Goal: Task Accomplishment & Management: Complete application form

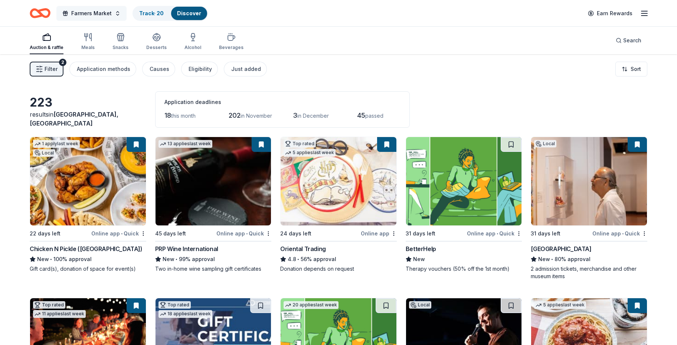
click at [96, 12] on span "Farmers Market" at bounding box center [91, 13] width 40 height 9
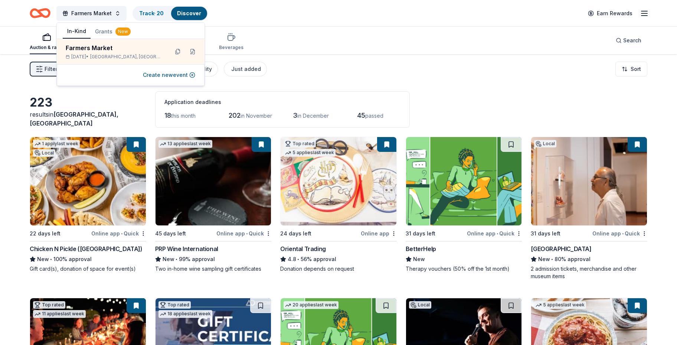
click at [561, 61] on div "Filter 2 Application methods Causes Eligibility Just added Sort" at bounding box center [338, 69] width 677 height 30
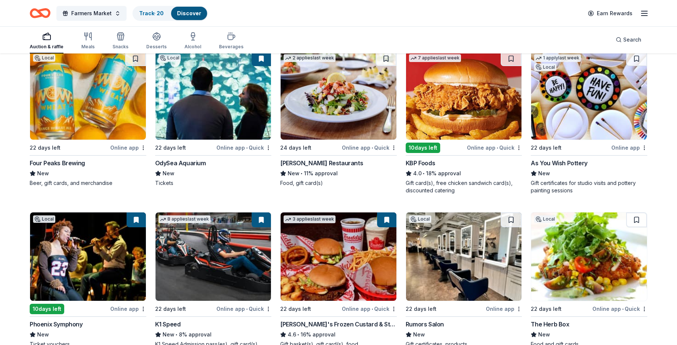
scroll to position [729, 0]
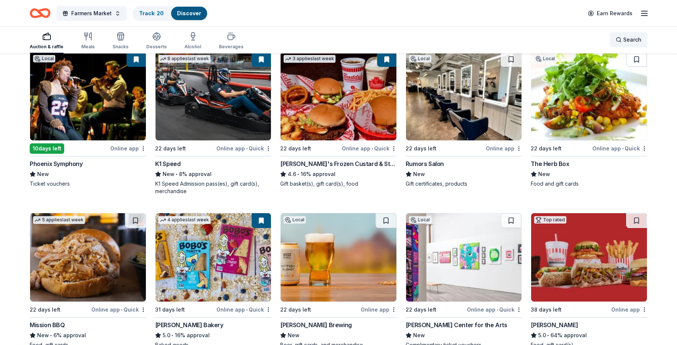
click at [617, 44] on div "Search" at bounding box center [629, 39] width 26 height 9
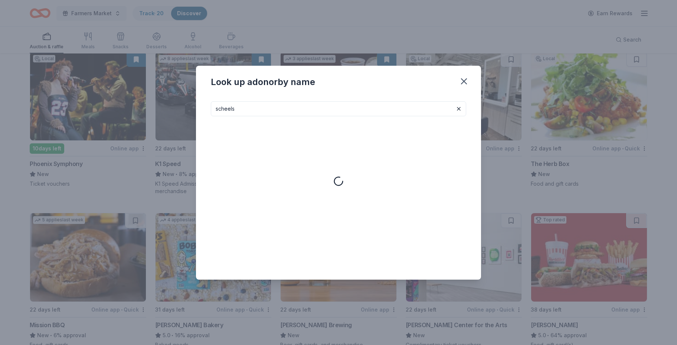
type input "scheels"
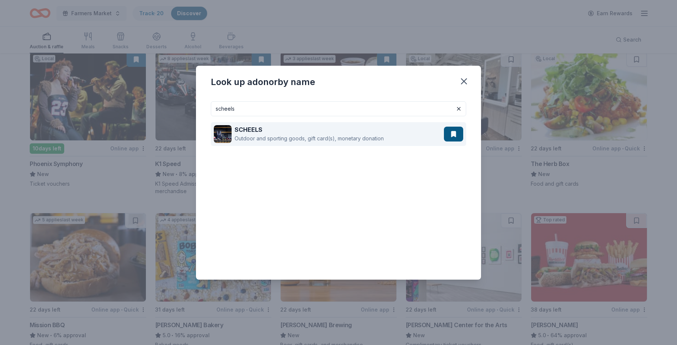
click at [314, 138] on div "Outdoor and sporting goods, gift card(s), monetary donation" at bounding box center [309, 138] width 149 height 9
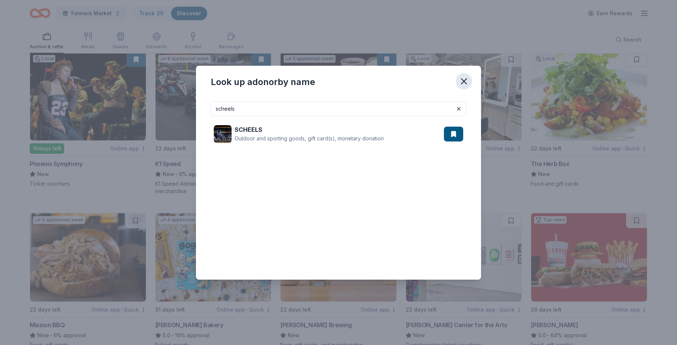
click at [463, 76] on icon "button" at bounding box center [464, 81] width 10 height 10
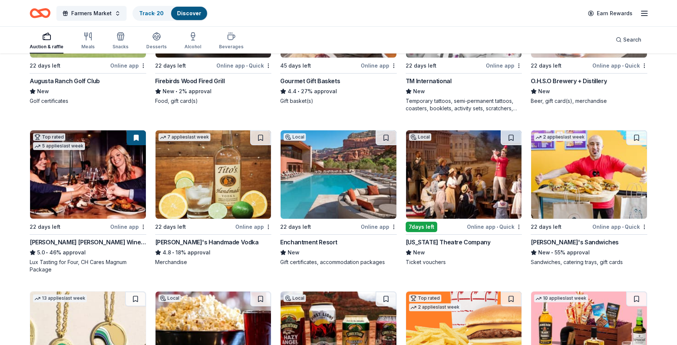
scroll to position [1482, 0]
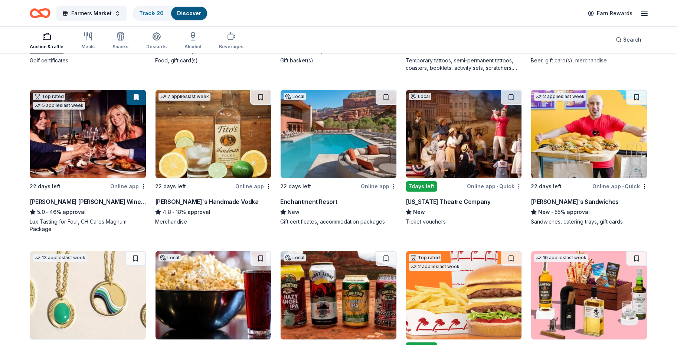
click at [94, 135] on img at bounding box center [88, 134] width 116 height 88
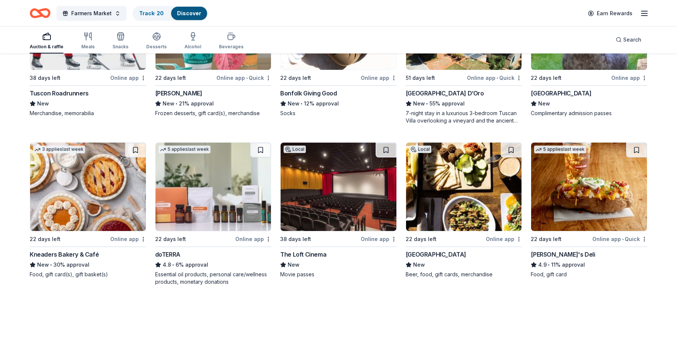
scroll to position [2025, 0]
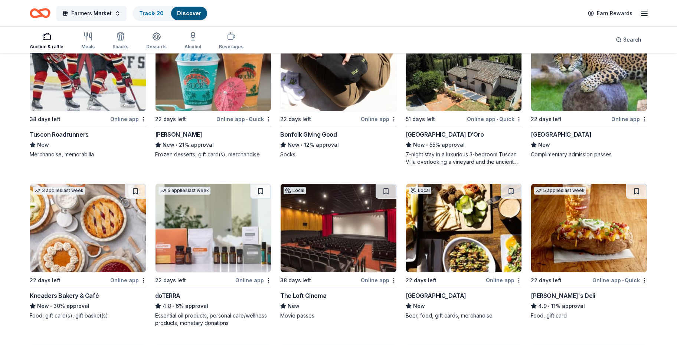
click at [90, 234] on img at bounding box center [88, 228] width 116 height 88
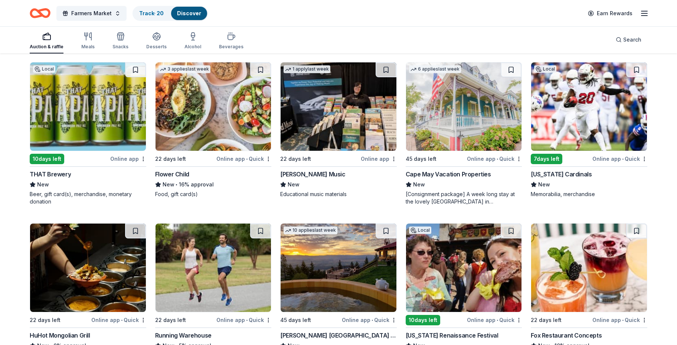
scroll to position [2629, 0]
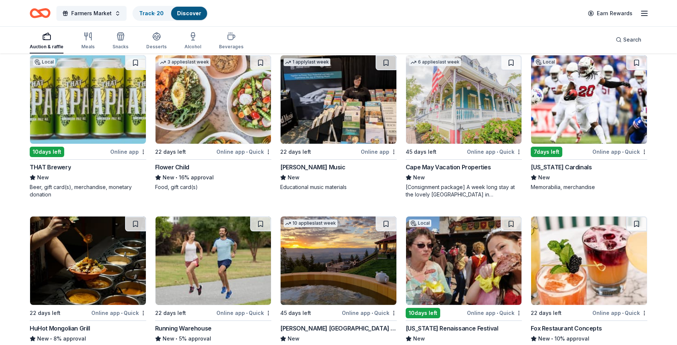
click at [572, 117] on img at bounding box center [589, 99] width 116 height 88
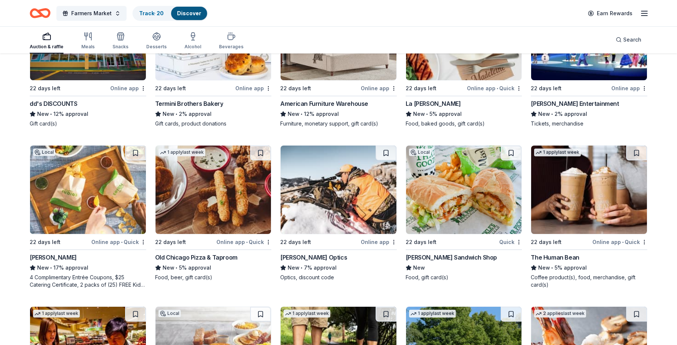
scroll to position [3490, 0]
click at [91, 189] on img at bounding box center [88, 189] width 116 height 88
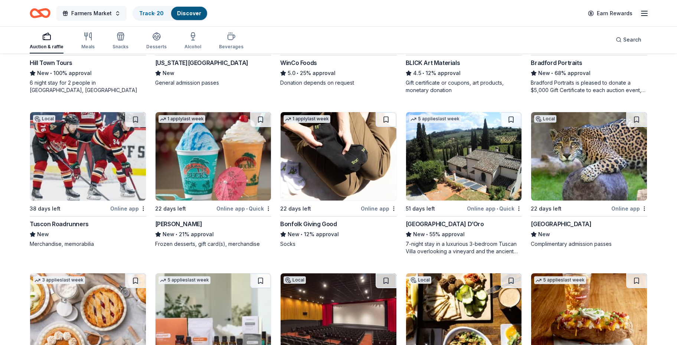
scroll to position [1507, 0]
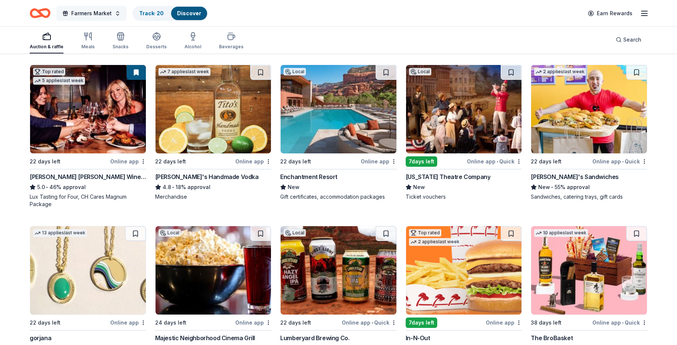
click at [106, 12] on span "Farmers Market" at bounding box center [91, 13] width 40 height 9
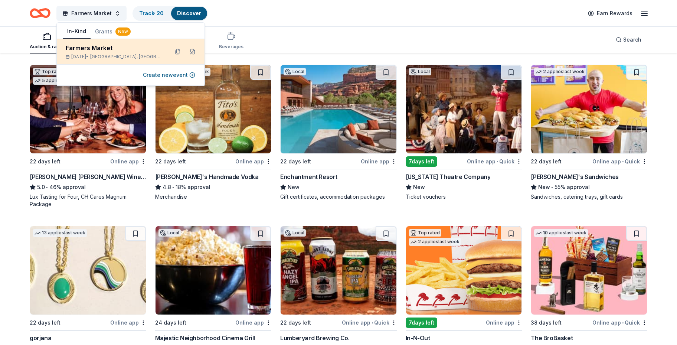
click at [159, 55] on div "Dec 06, 2025 • Citrus Park, AZ" at bounding box center [114, 57] width 97 height 6
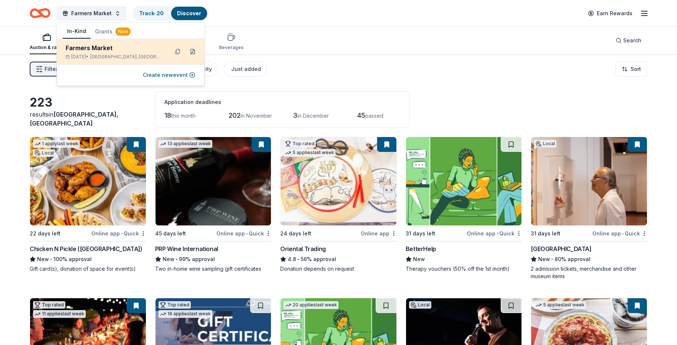
click at [193, 53] on button at bounding box center [193, 52] width 12 height 12
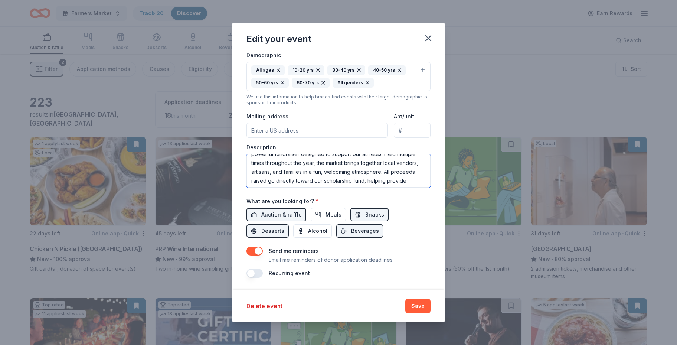
scroll to position [45, 0]
drag, startPoint x: 252, startPoint y: 162, endPoint x: 404, endPoint y: 193, distance: 155.6
click at [404, 193] on div "Event name * Farmers Market 14 /100 Event website http://ladydiablosvolleyball.…" at bounding box center [338, 99] width 184 height 357
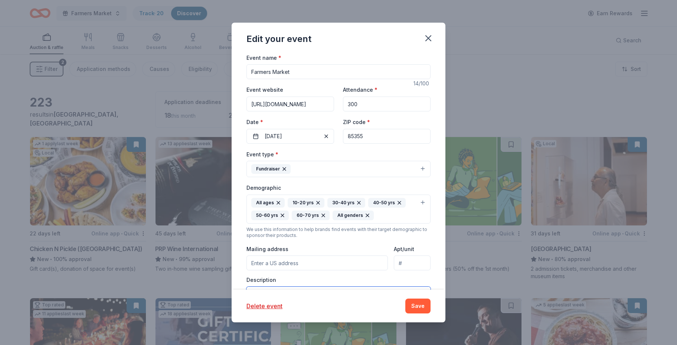
scroll to position [0, 0]
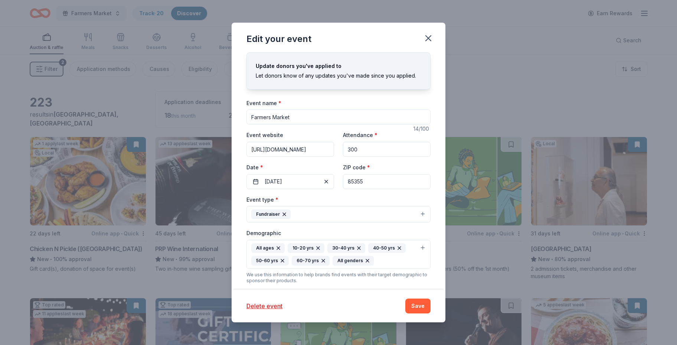
click at [426, 40] on icon "button" at bounding box center [428, 38] width 5 height 5
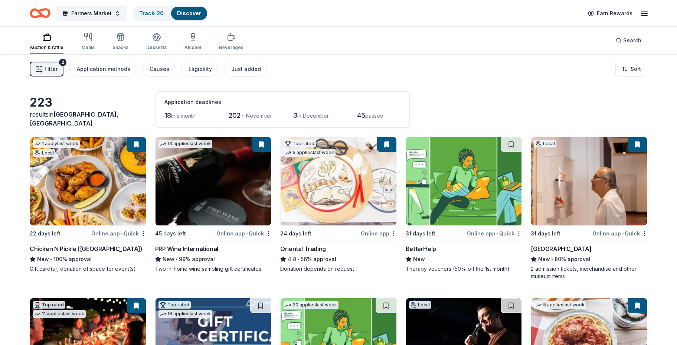
click at [642, 13] on icon "button" at bounding box center [644, 13] width 9 height 9
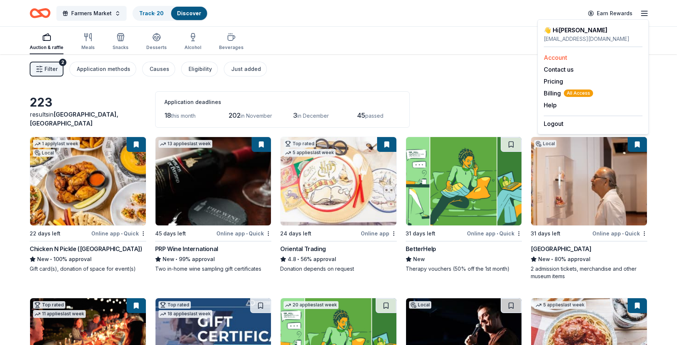
click at [556, 55] on link "Account" at bounding box center [555, 57] width 23 height 7
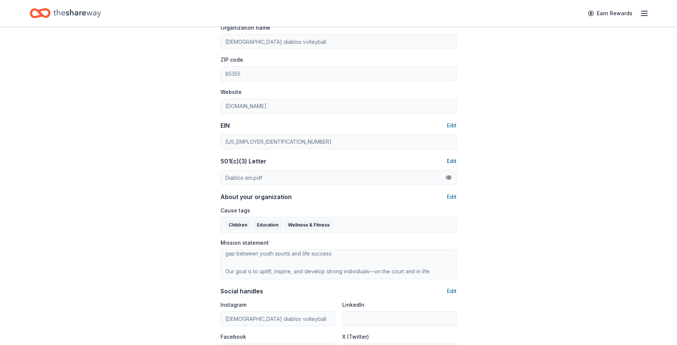
scroll to position [276, 0]
click at [449, 291] on button "Edit" at bounding box center [452, 291] width 10 height 9
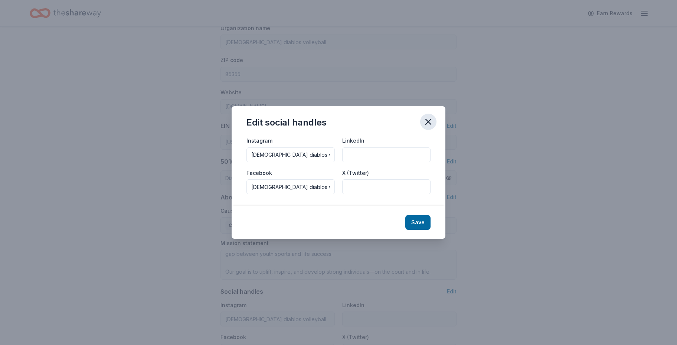
click at [428, 124] on icon "button" at bounding box center [428, 122] width 10 height 10
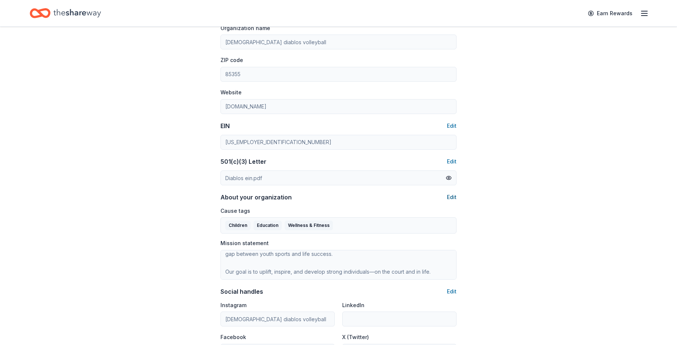
click at [449, 195] on button "Edit" at bounding box center [452, 197] width 10 height 9
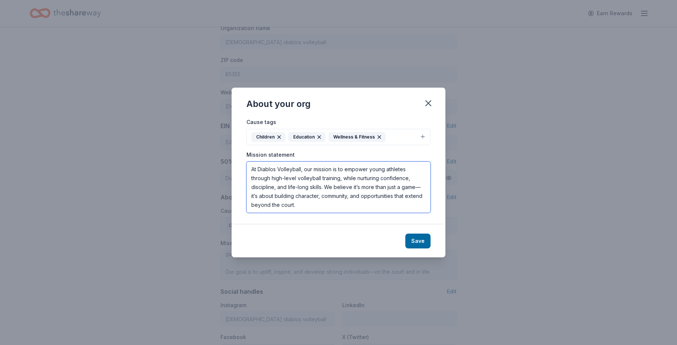
drag, startPoint x: 253, startPoint y: 170, endPoint x: 308, endPoint y: 189, distance: 58.7
click at [308, 189] on textarea "At Diablos Volleyball, our mission is to empower young athletes through high-le…" at bounding box center [338, 186] width 184 height 51
drag, startPoint x: 251, startPoint y: 168, endPoint x: 331, endPoint y: 183, distance: 81.2
click at [331, 183] on textarea "At Diablos Volleyball, our mission is to empower young athletes through high-le…" at bounding box center [338, 186] width 184 height 51
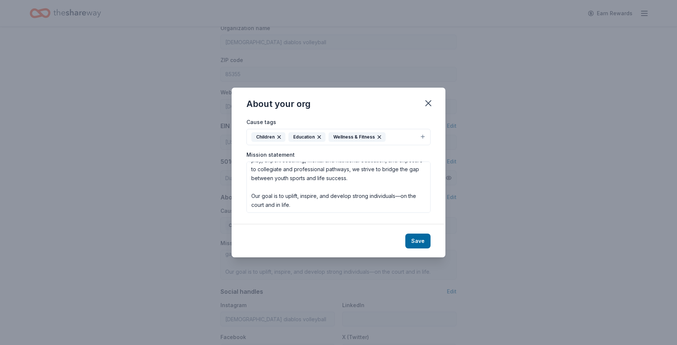
drag, startPoint x: 429, startPoint y: 103, endPoint x: 230, endPoint y: 50, distance: 206.1
click at [429, 103] on icon "button" at bounding box center [428, 103] width 5 height 5
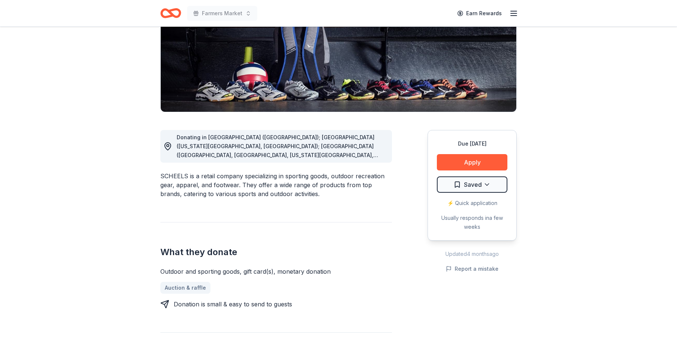
scroll to position [116, 0]
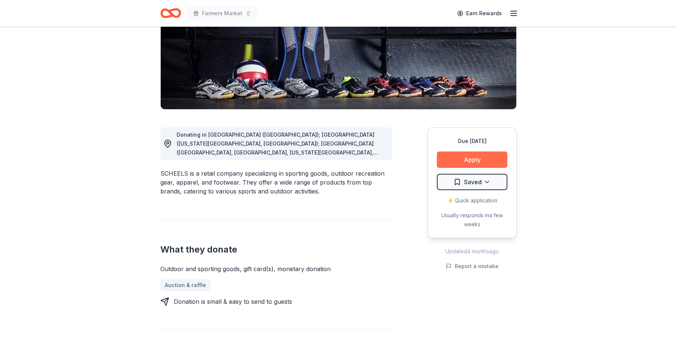
click at [466, 162] on button "Apply" at bounding box center [472, 159] width 71 height 16
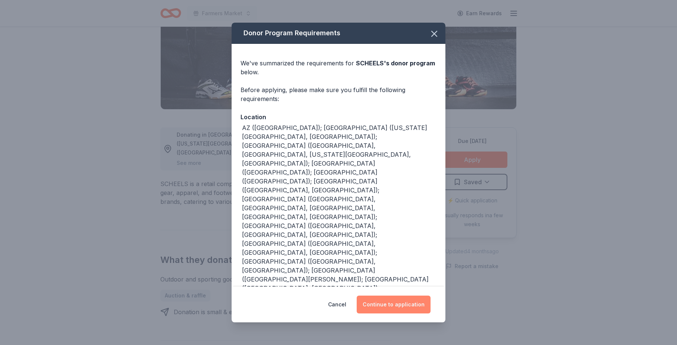
click at [403, 302] on button "Continue to application" at bounding box center [394, 304] width 74 height 18
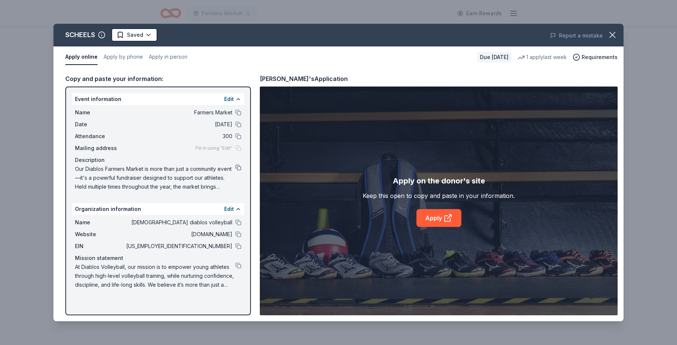
click at [236, 167] on button at bounding box center [238, 167] width 6 height 6
click at [238, 264] on button at bounding box center [238, 265] width 6 height 6
click at [239, 168] on button at bounding box center [238, 167] width 6 height 6
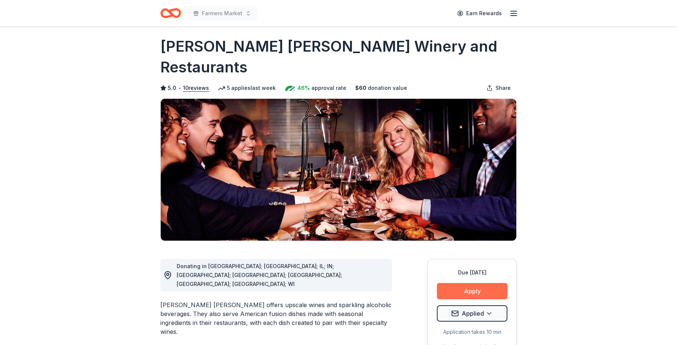
scroll to position [12, 0]
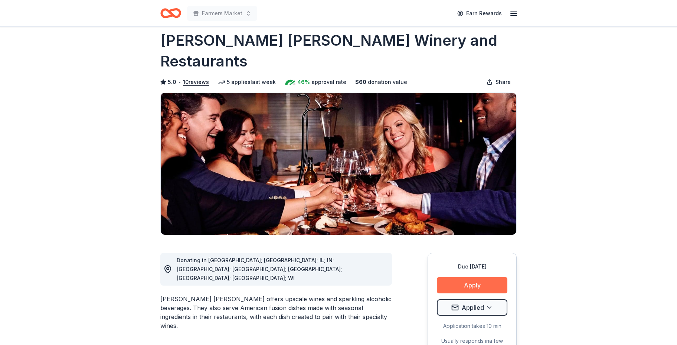
click at [470, 277] on button "Apply" at bounding box center [472, 285] width 71 height 16
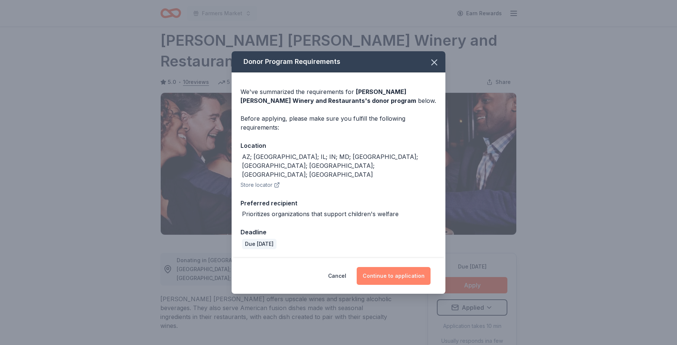
click at [415, 267] on button "Continue to application" at bounding box center [394, 276] width 74 height 18
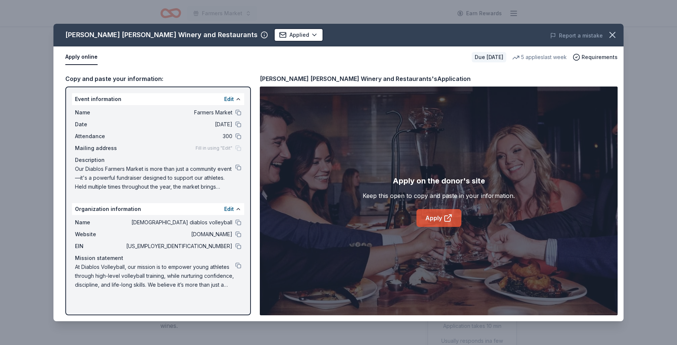
click at [432, 217] on link "Apply" at bounding box center [438, 218] width 45 height 18
click at [236, 264] on button at bounding box center [238, 265] width 6 height 6
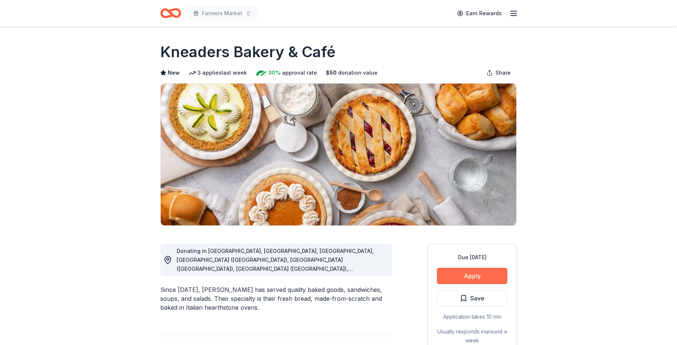
click at [483, 272] on button "Apply" at bounding box center [472, 276] width 71 height 16
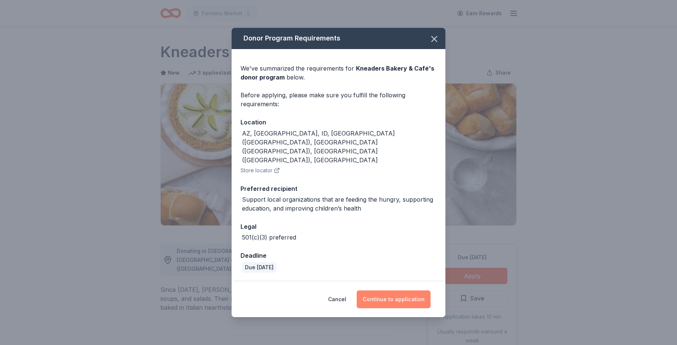
click at [382, 290] on button "Continue to application" at bounding box center [394, 299] width 74 height 18
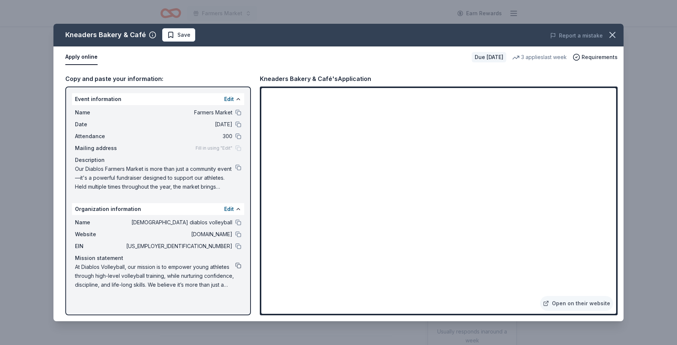
click at [240, 268] on button at bounding box center [238, 265] width 6 height 6
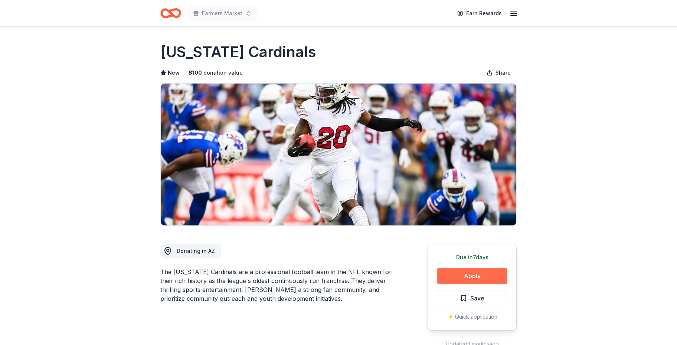
click at [467, 273] on button "Apply" at bounding box center [472, 276] width 71 height 16
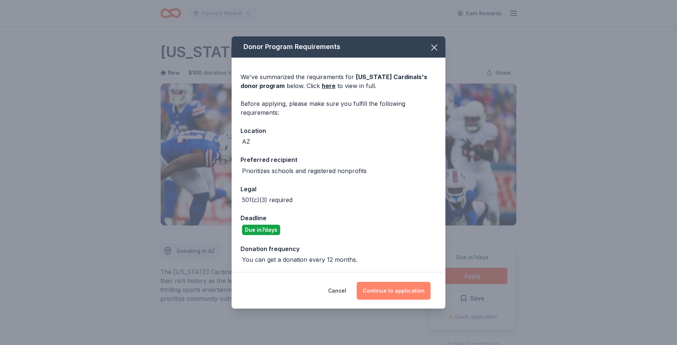
click at [391, 292] on button "Continue to application" at bounding box center [394, 291] width 74 height 18
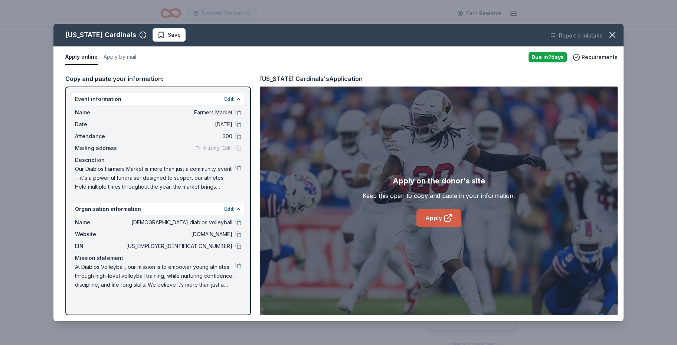
click at [434, 214] on link "Apply" at bounding box center [438, 218] width 45 height 18
click at [240, 168] on button at bounding box center [238, 167] width 6 height 6
click at [240, 267] on button at bounding box center [238, 265] width 6 height 6
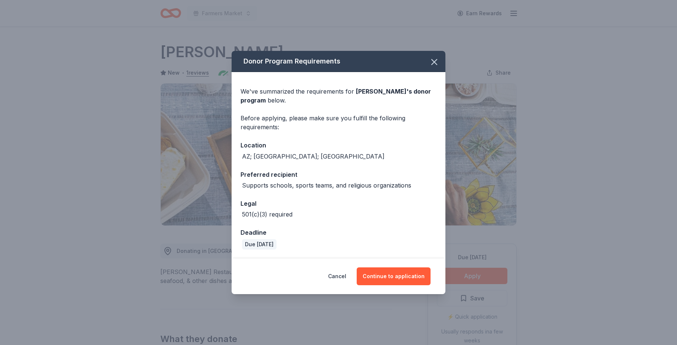
click at [402, 273] on button "Continue to application" at bounding box center [394, 276] width 74 height 18
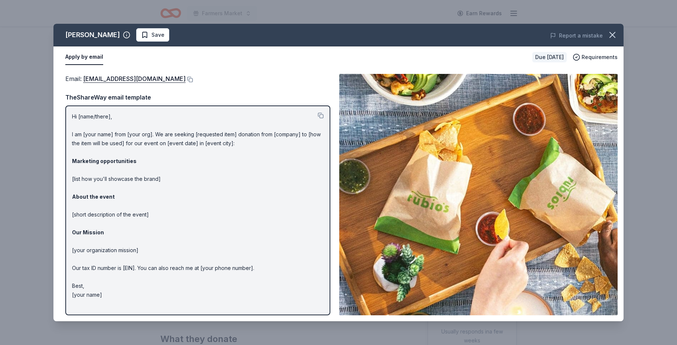
drag, startPoint x: 72, startPoint y: 115, endPoint x: 131, endPoint y: 284, distance: 179.3
click at [120, 337] on div "[PERSON_NAME] Save Report a mistake Apply by email Due [DATE] Requirements Emai…" at bounding box center [338, 172] width 677 height 345
drag, startPoint x: 66, startPoint y: 112, endPoint x: 172, endPoint y: 122, distance: 106.2
click at [141, 172] on div "Hi [name/there], I am [your name] from [your org]. We are seeking [requested it…" at bounding box center [197, 210] width 265 height 210
click at [321, 115] on button at bounding box center [321, 115] width 6 height 6
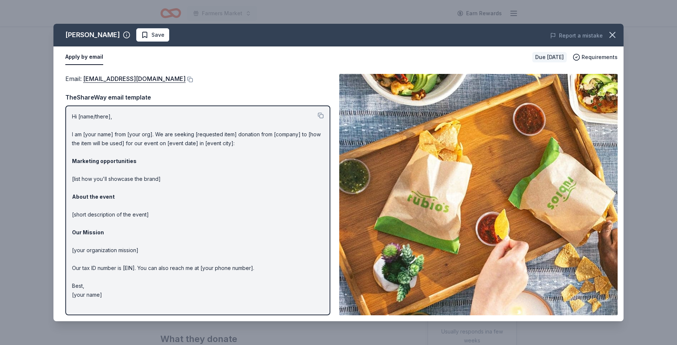
drag, startPoint x: 73, startPoint y: 114, endPoint x: 109, endPoint y: 310, distance: 199.3
click at [109, 310] on div "Hi [name/there], I am [your name] from [your org]. We are seeking [requested it…" at bounding box center [197, 210] width 265 height 210
drag, startPoint x: 76, startPoint y: 116, endPoint x: 107, endPoint y: 215, distance: 103.3
click at [107, 215] on div "Hi [name/there], I am [your name] from [your org]. We are seeking [requested it…" at bounding box center [197, 210] width 265 height 210
click at [320, 118] on button at bounding box center [321, 115] width 6 height 6
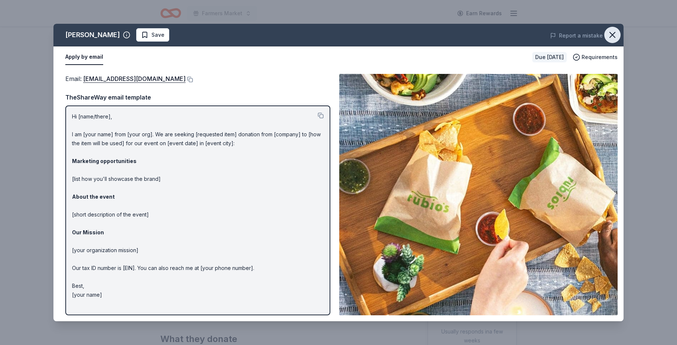
click at [607, 31] on icon "button" at bounding box center [612, 35] width 10 height 10
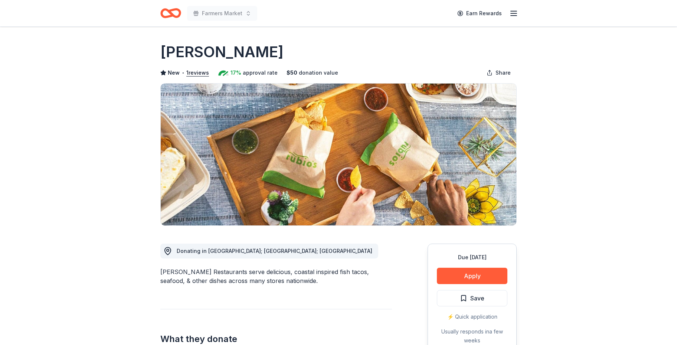
click at [515, 16] on icon "button" at bounding box center [513, 13] width 9 height 9
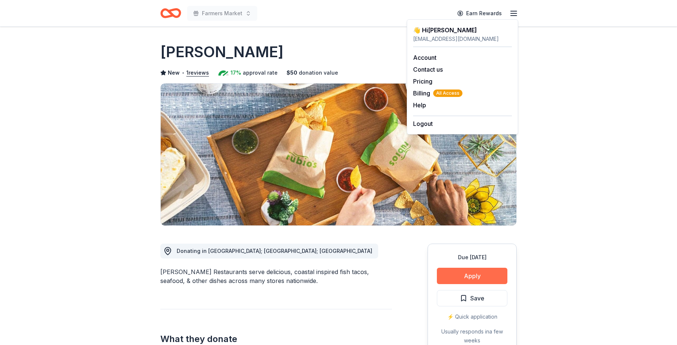
click at [465, 273] on button "Apply" at bounding box center [472, 276] width 71 height 16
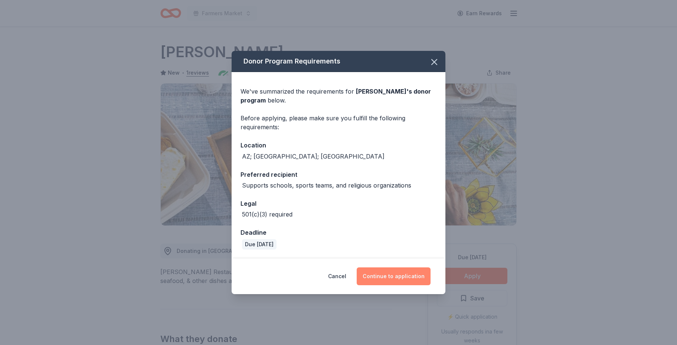
click at [380, 275] on button "Continue to application" at bounding box center [394, 276] width 74 height 18
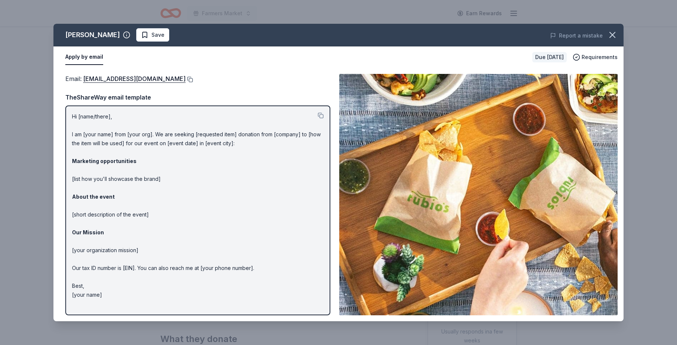
click at [186, 81] on button at bounding box center [189, 79] width 7 height 6
